Goal: Transaction & Acquisition: Purchase product/service

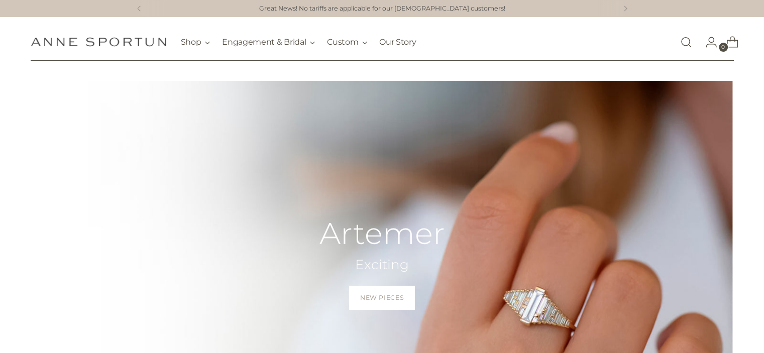
click at [688, 40] on link "Open search modal" at bounding box center [686, 42] width 20 height 20
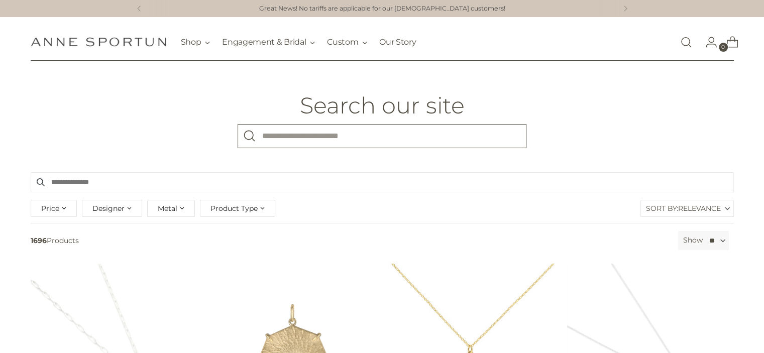
click at [377, 140] on input "What are you looking for?" at bounding box center [381, 136] width 289 height 24
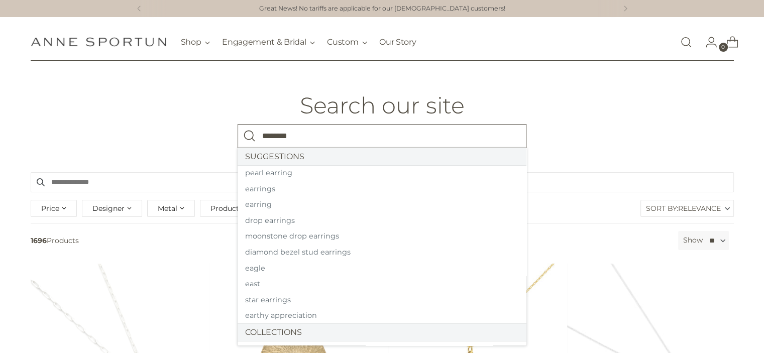
type input "********"
click at [237, 124] on button "Search" at bounding box center [249, 136] width 24 height 24
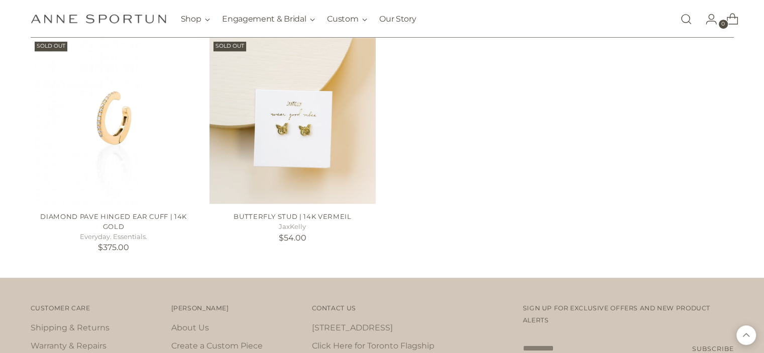
scroll to position [679, 0]
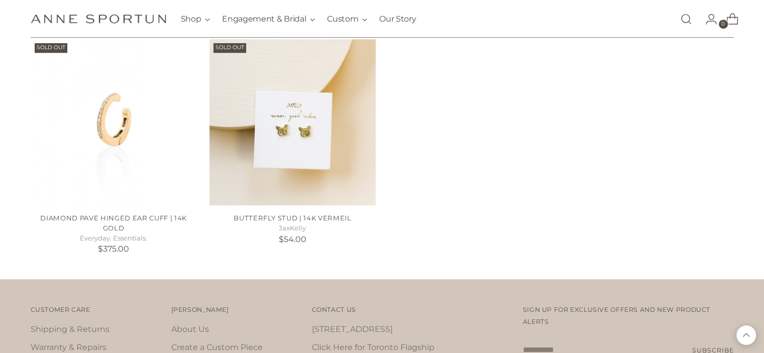
drag, startPoint x: 771, startPoint y: 267, endPoint x: 495, endPoint y: 253, distance: 276.5
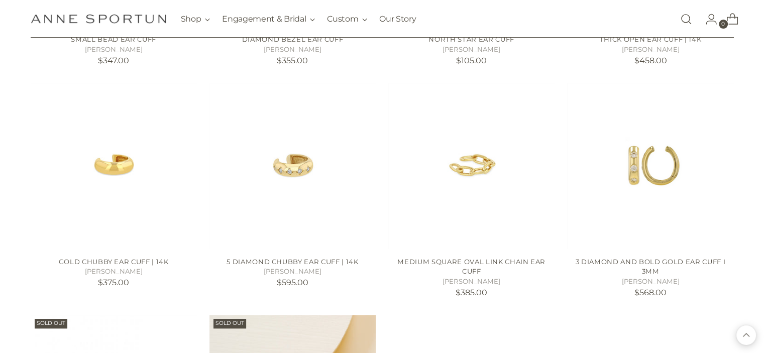
scroll to position [0, 0]
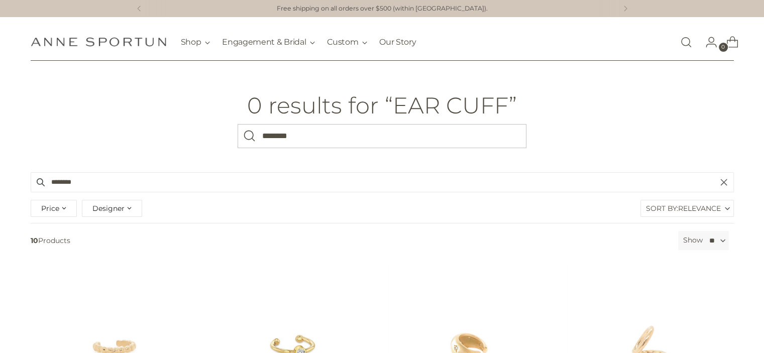
click at [102, 47] on h1 "[PERSON_NAME] Fine Jewellery" at bounding box center [99, 42] width 136 height 18
click at [123, 48] on h1 "[PERSON_NAME] Fine Jewellery" at bounding box center [99, 42] width 136 height 18
click at [124, 41] on img "Anne Sportun Fine Jewellery" at bounding box center [99, 42] width 136 height 10
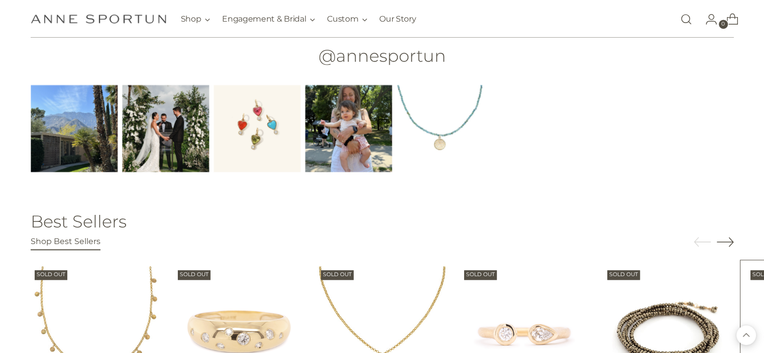
scroll to position [1622, 0]
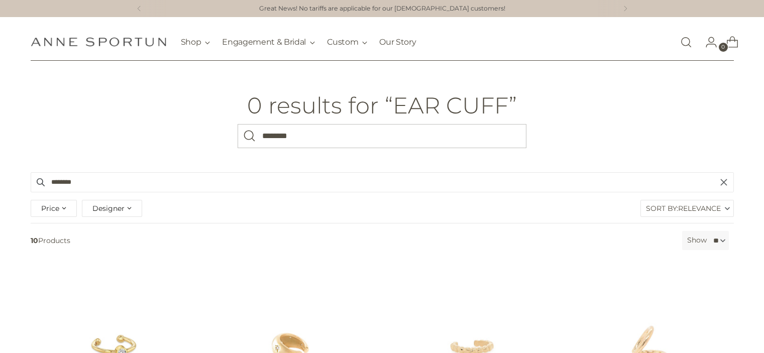
click at [131, 52] on div "[PERSON_NAME] Fine Jewellery Shop Gift Guide New & Fresh In-Stock & Ready to Sh…" at bounding box center [224, 42] width 386 height 38
click at [131, 43] on img "Anne Sportun Fine Jewellery" at bounding box center [99, 42] width 136 height 10
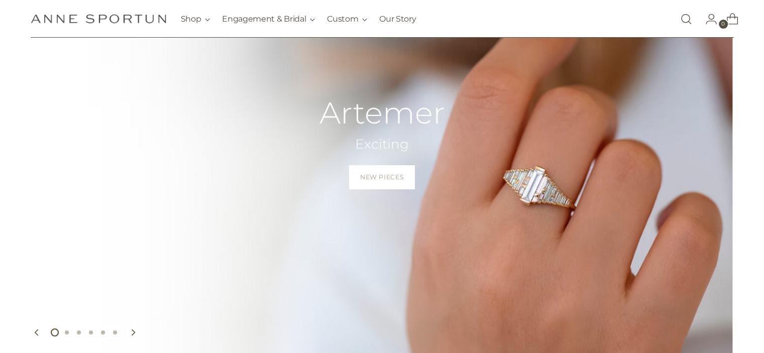
scroll to position [136, 0]
